Goal: Use online tool/utility: Use online tool/utility

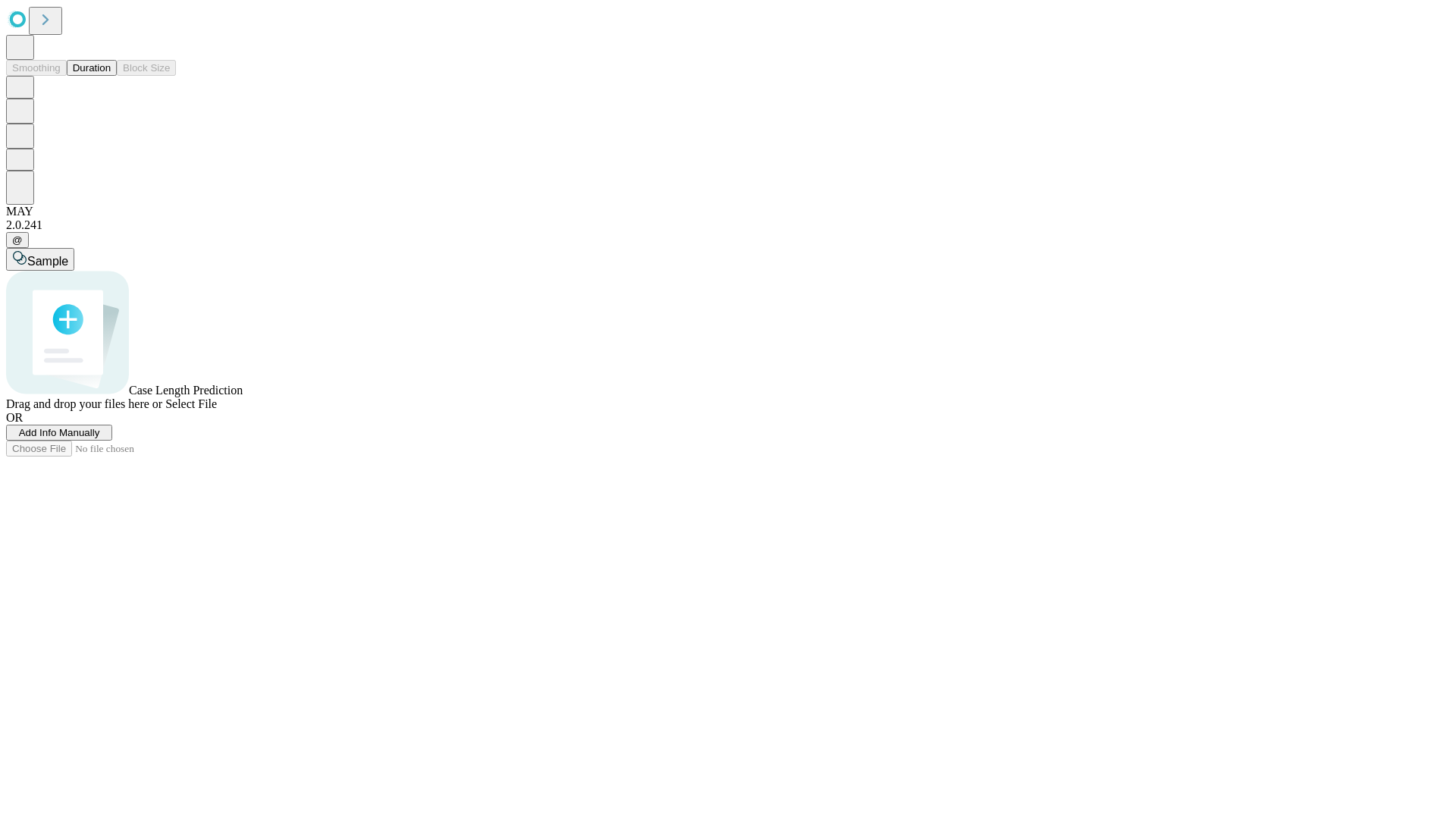
click at [217, 410] on span "Select File" at bounding box center [190, 403] width 51 height 13
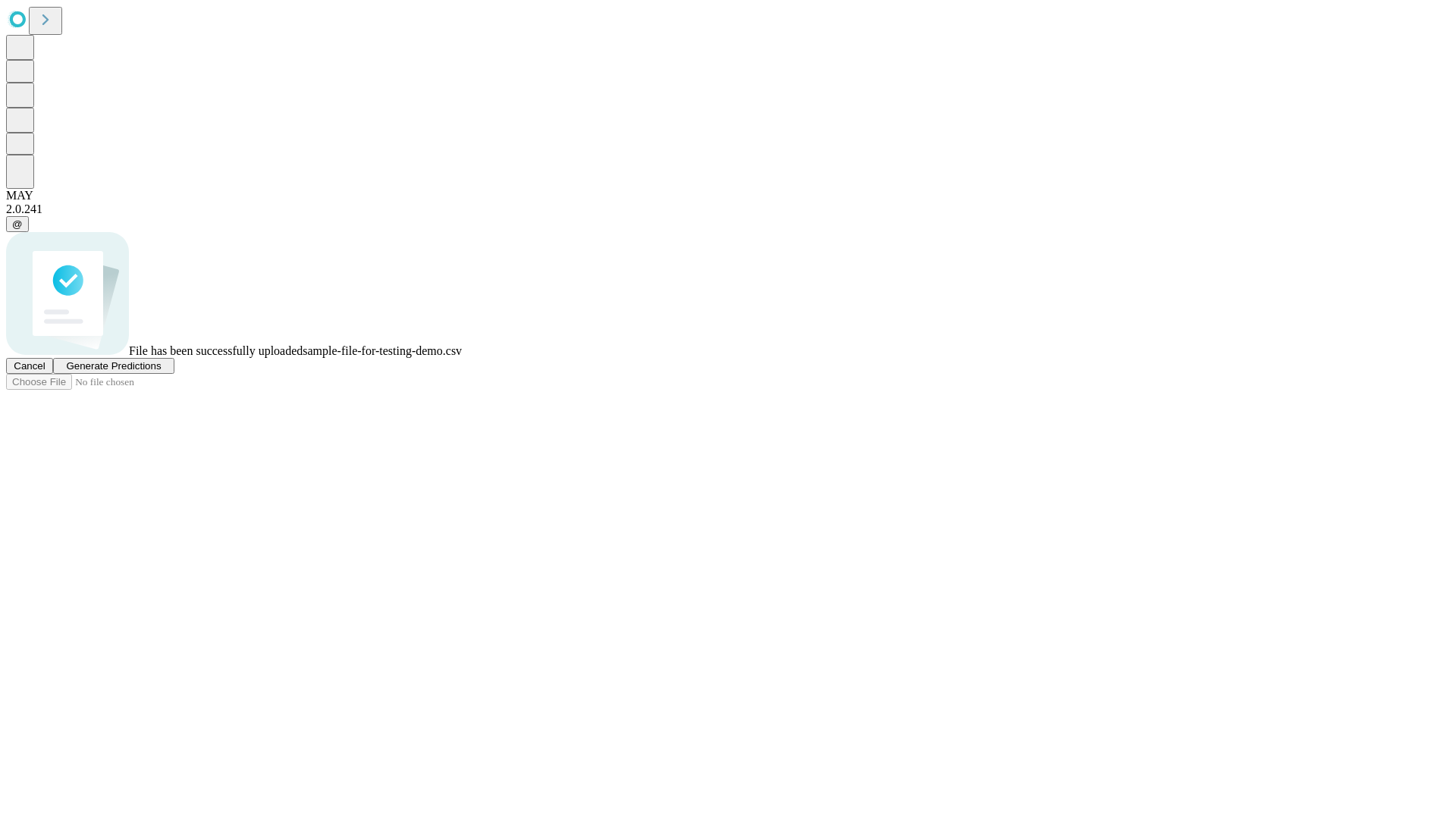
click at [160, 371] on span "Generate Predictions" at bounding box center [113, 366] width 95 height 12
